Goal: Task Accomplishment & Management: Manage account settings

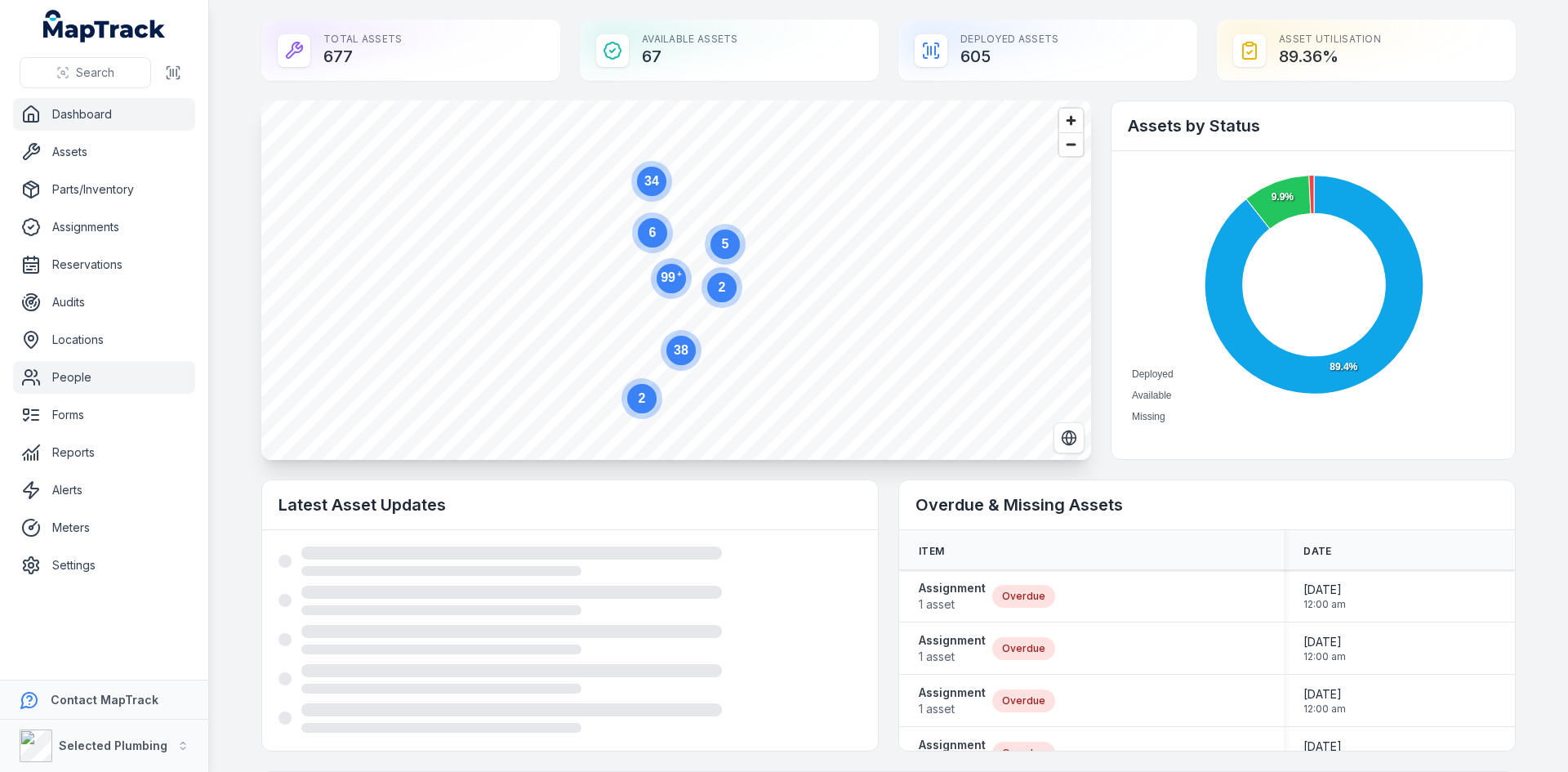
click at [83, 373] on link "People" at bounding box center [104, 377] width 182 height 33
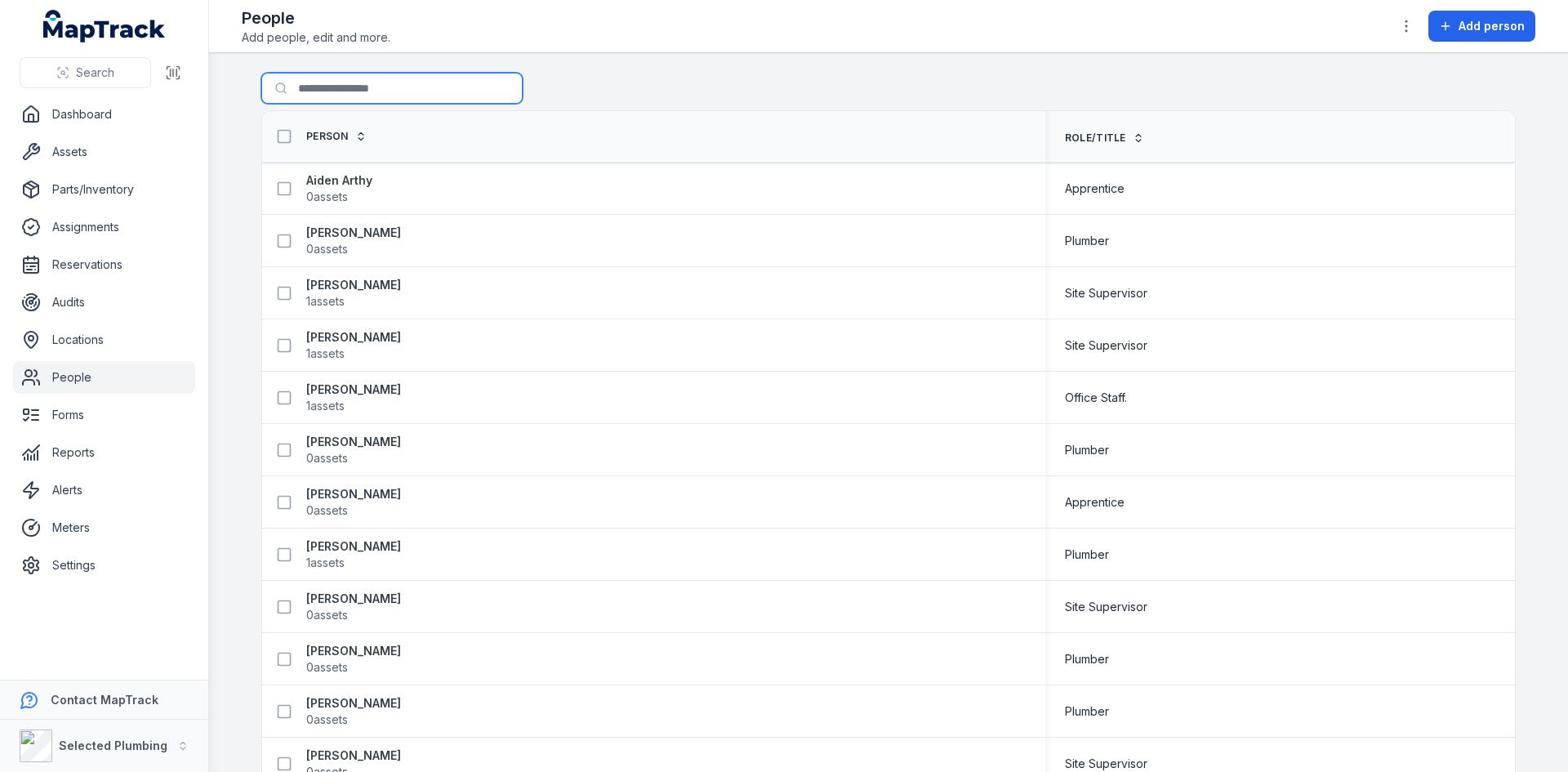
click at [333, 91] on input "Search for people" at bounding box center [391, 88] width 261 height 31
type input "****"
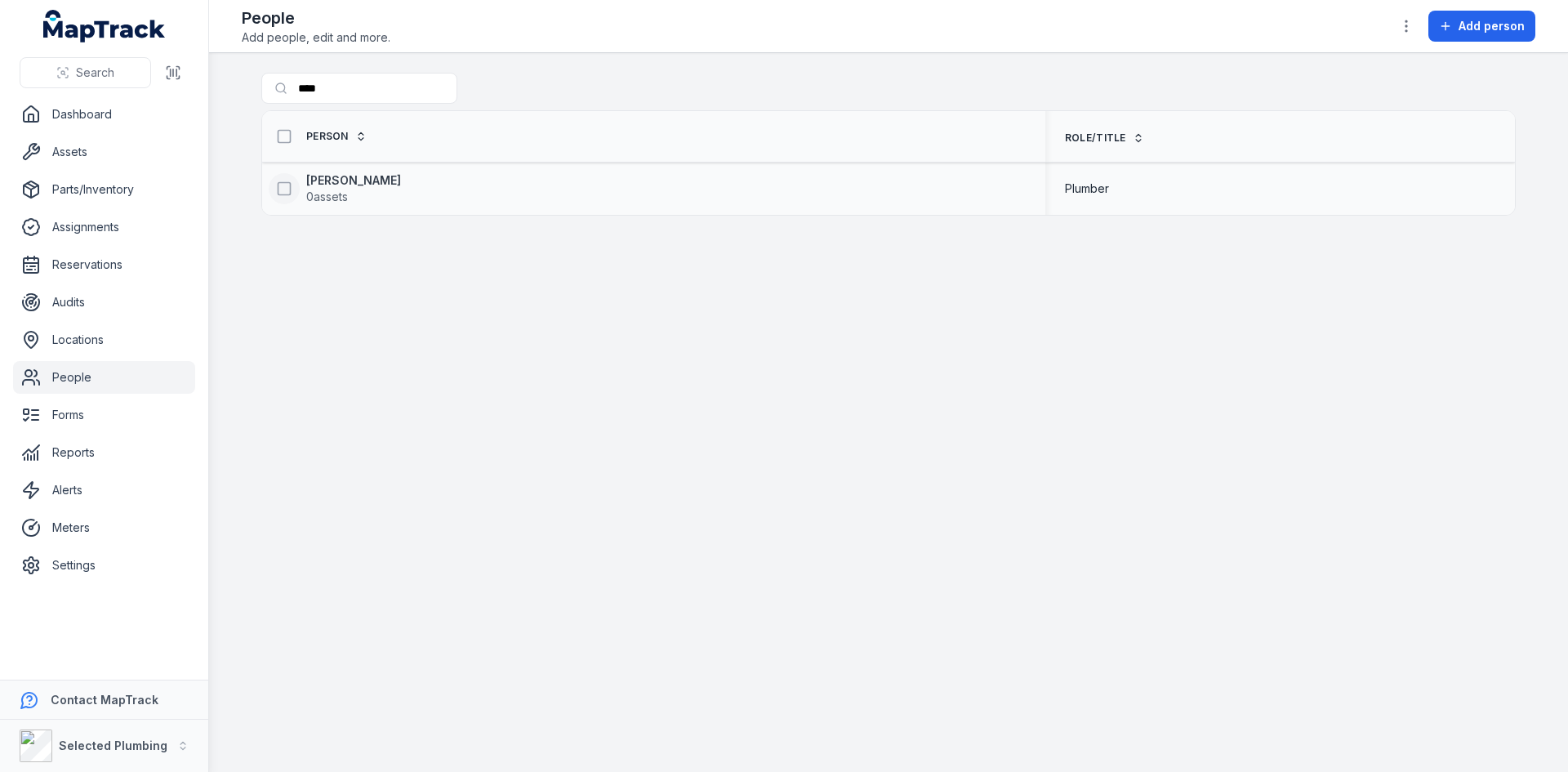
click at [287, 191] on icon at bounding box center [284, 189] width 17 height 17
click at [959, 732] on icon "button" at bounding box center [959, 732] width 17 height 17
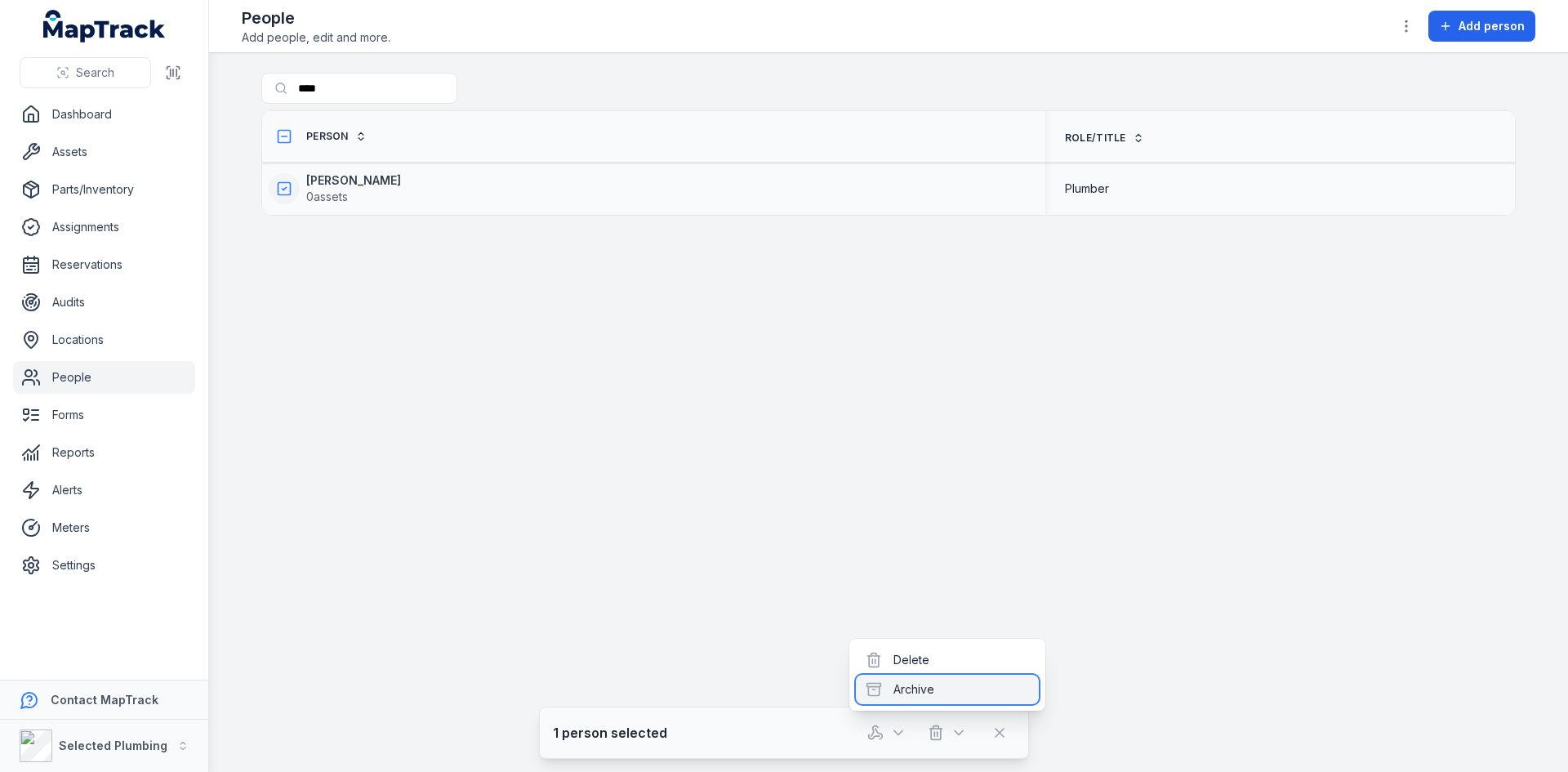
click at [926, 689] on div "Archive" at bounding box center [947, 689] width 183 height 30
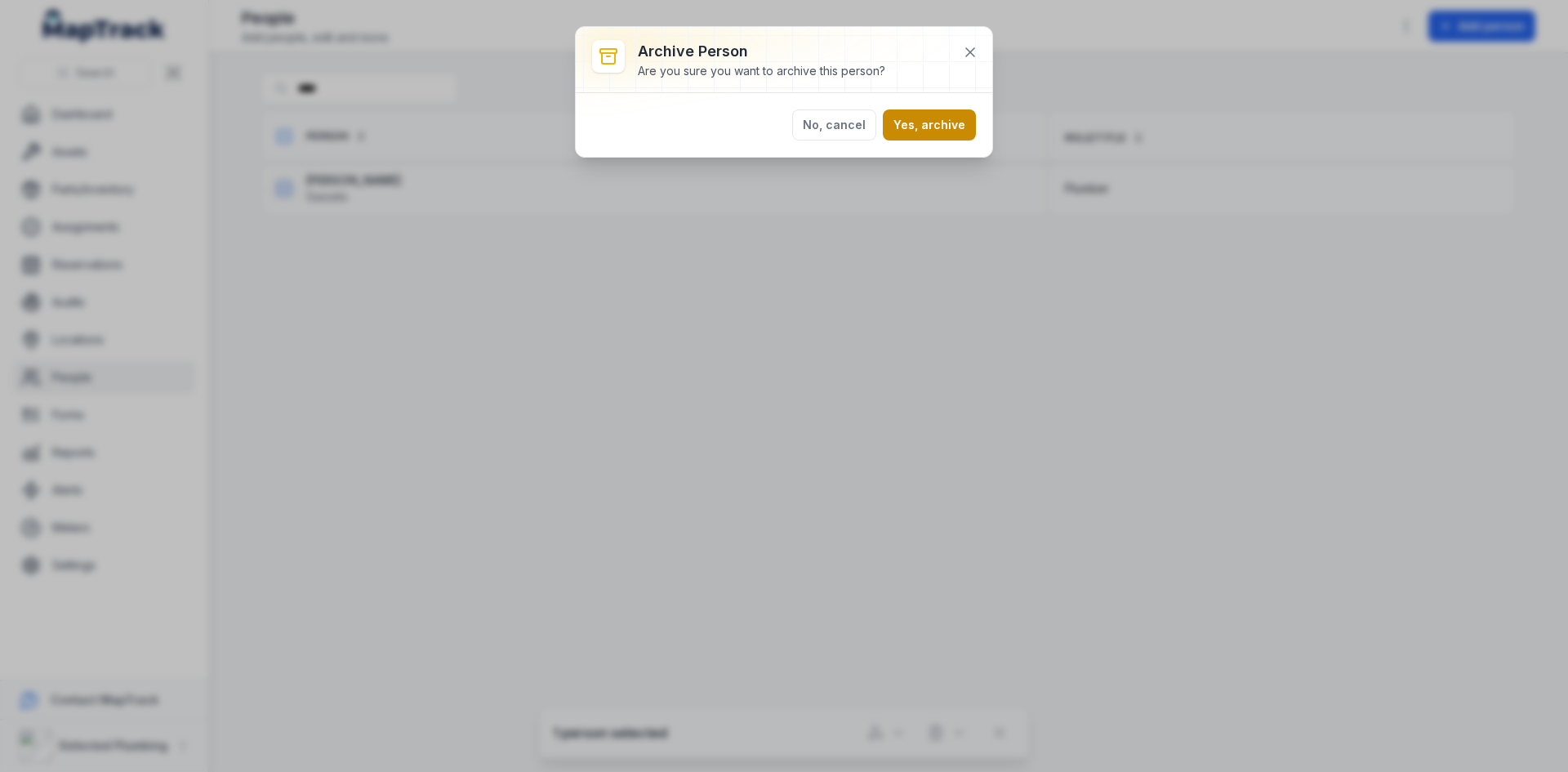
click at [949, 122] on button "Yes, archive" at bounding box center [929, 126] width 93 height 31
